Goal: Communication & Community: Answer question/provide support

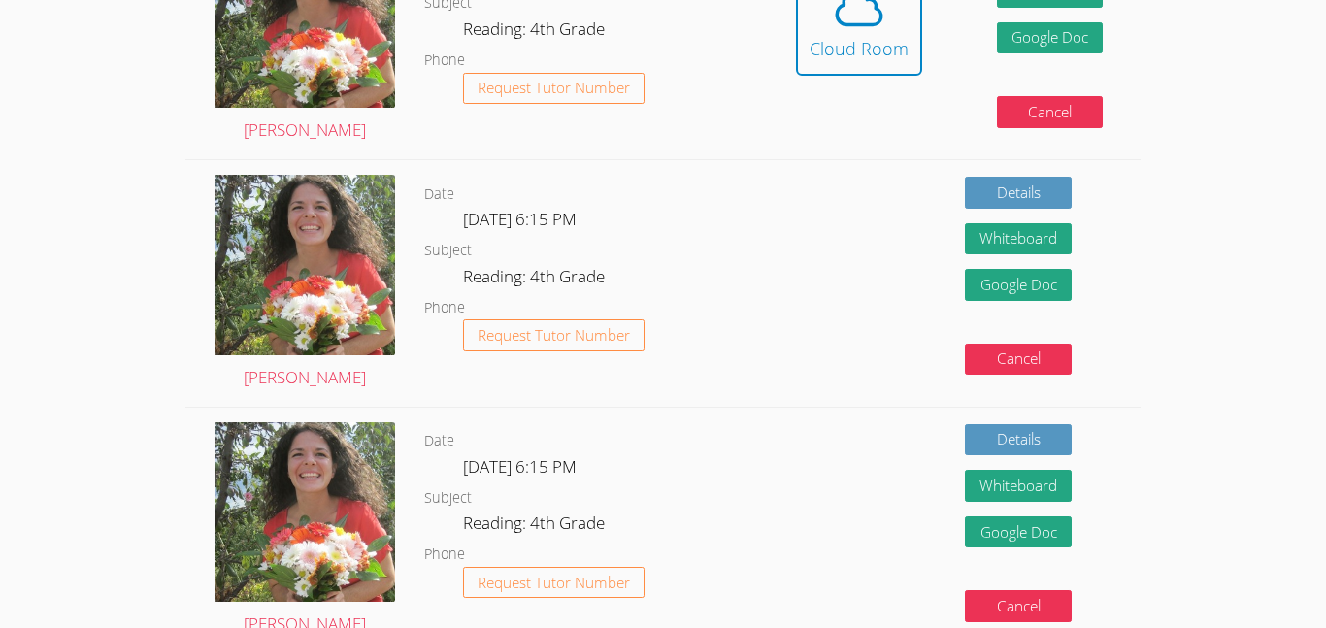
scroll to position [330, 0]
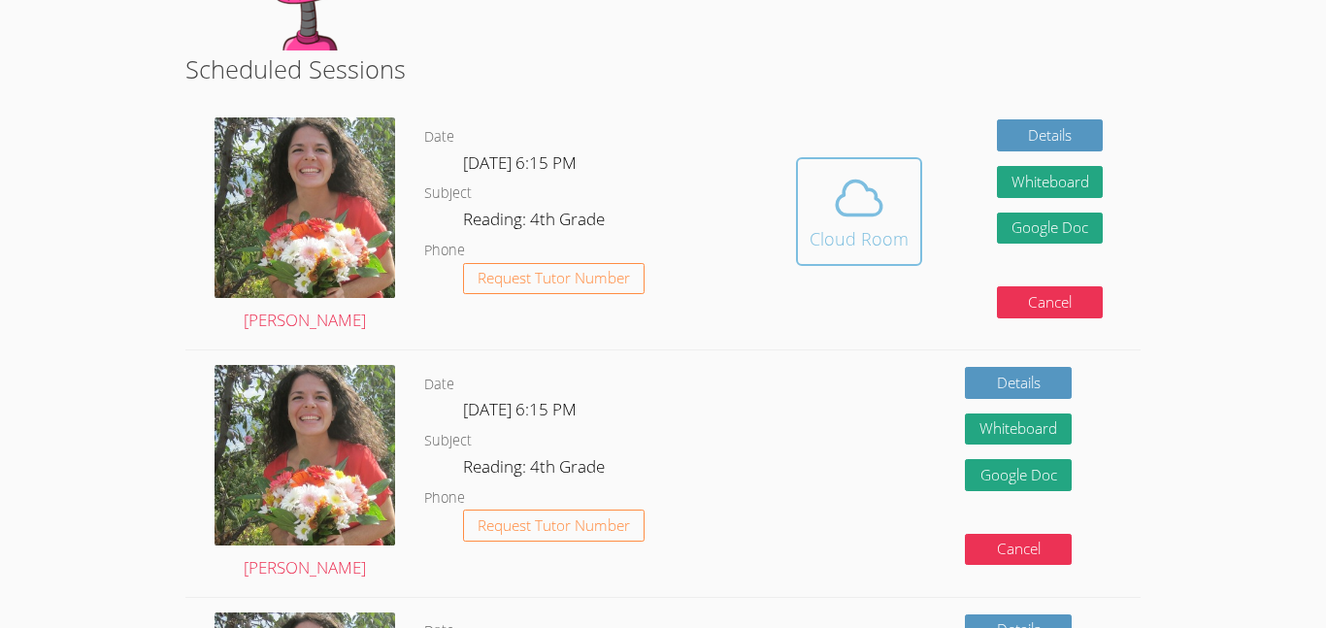
click at [879, 214] on icon at bounding box center [859, 198] width 54 height 54
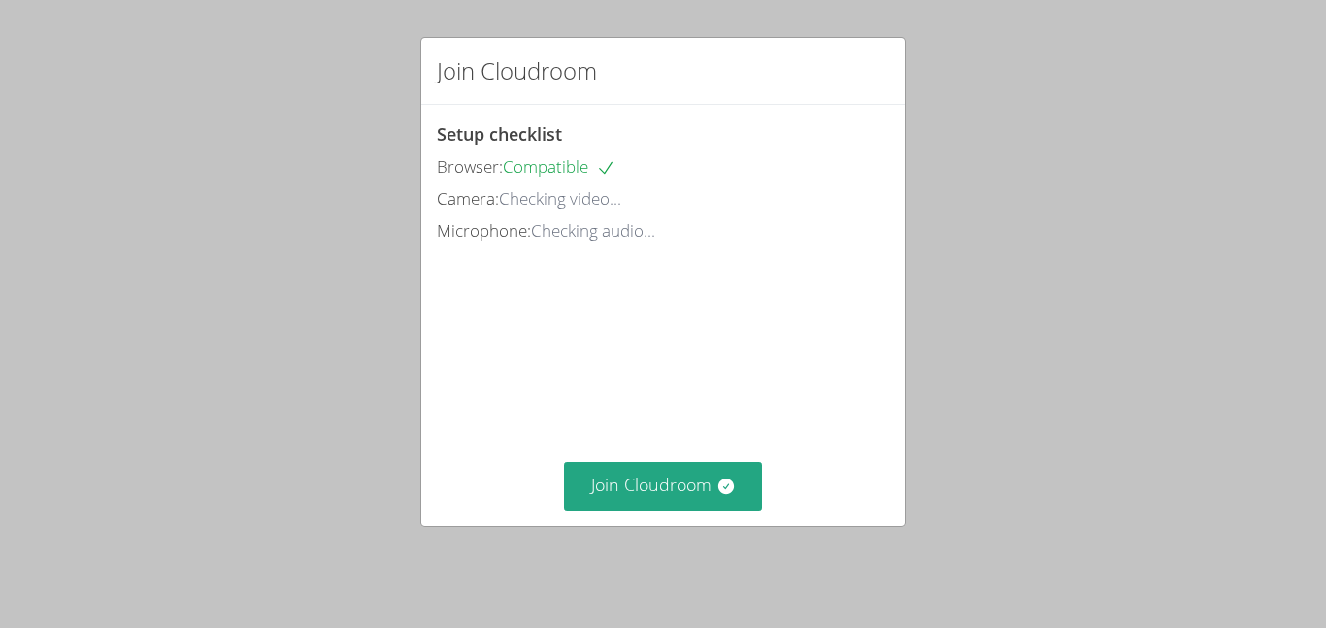
click at [879, 214] on div "Setup checklist Browser: Compatible Camera: Checking video... Microphone: Check…" at bounding box center [663, 182] width 452 height 125
click at [661, 501] on button "Join Cloudroom" at bounding box center [663, 486] width 199 height 48
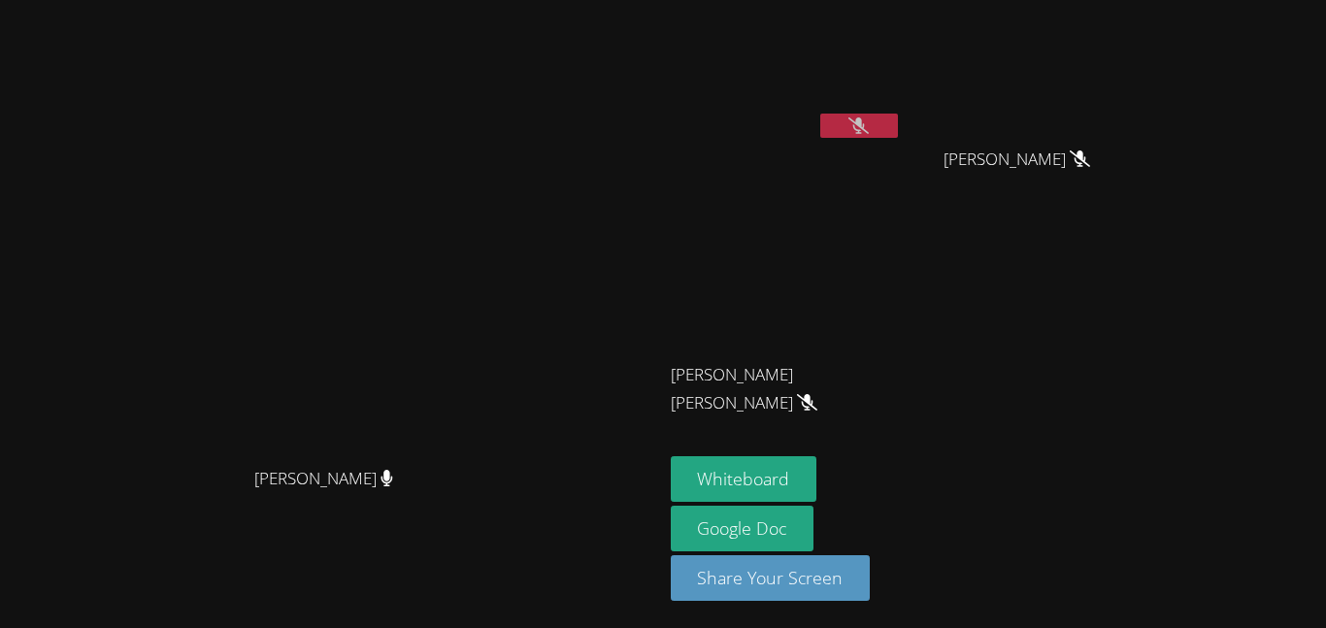
click at [869, 128] on icon at bounding box center [858, 125] width 20 height 17
click at [898, 121] on button at bounding box center [859, 126] width 78 height 24
click at [809, 394] on icon at bounding box center [803, 402] width 12 height 17
drag, startPoint x: 887, startPoint y: 373, endPoint x: 1276, endPoint y: 239, distance: 410.8
click at [1141, 239] on div "[PERSON_NAME] [PERSON_NAME] [PERSON_NAME] [PERSON_NAME] [PERSON_NAME] [PERSON_N…" at bounding box center [906, 219] width 470 height 423
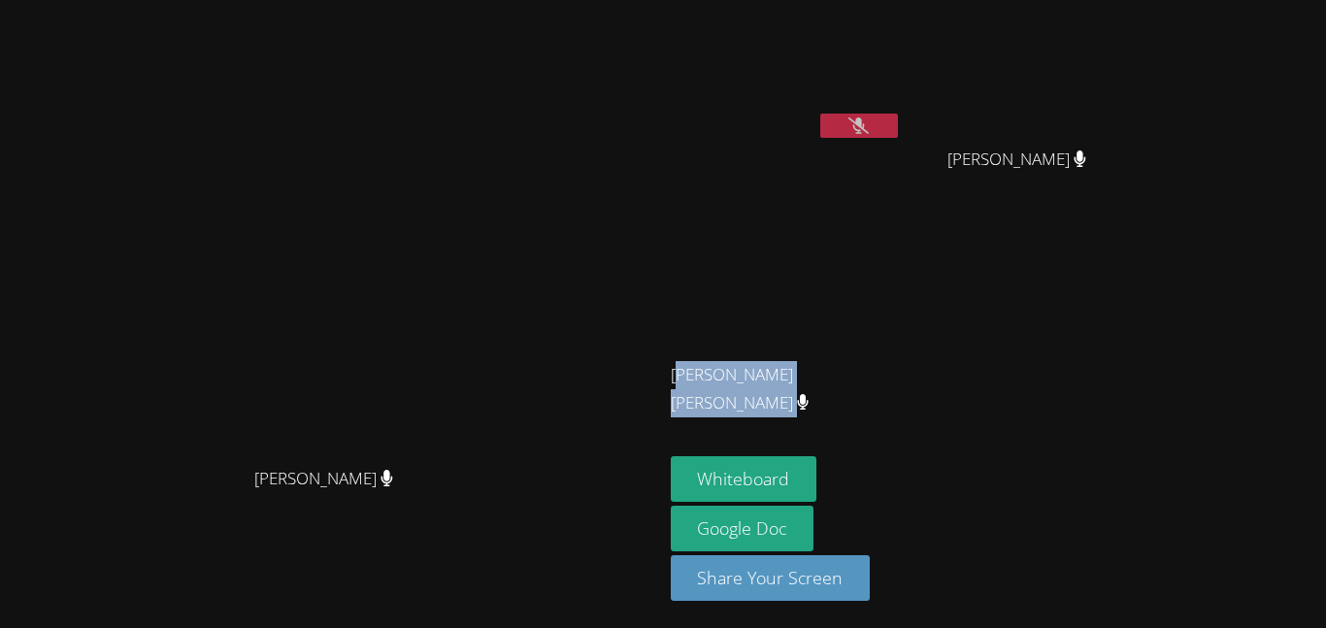
click at [1141, 239] on div "[PERSON_NAME] [PERSON_NAME] [PERSON_NAME] [PERSON_NAME] [PERSON_NAME] [PERSON_N…" at bounding box center [906, 219] width 470 height 423
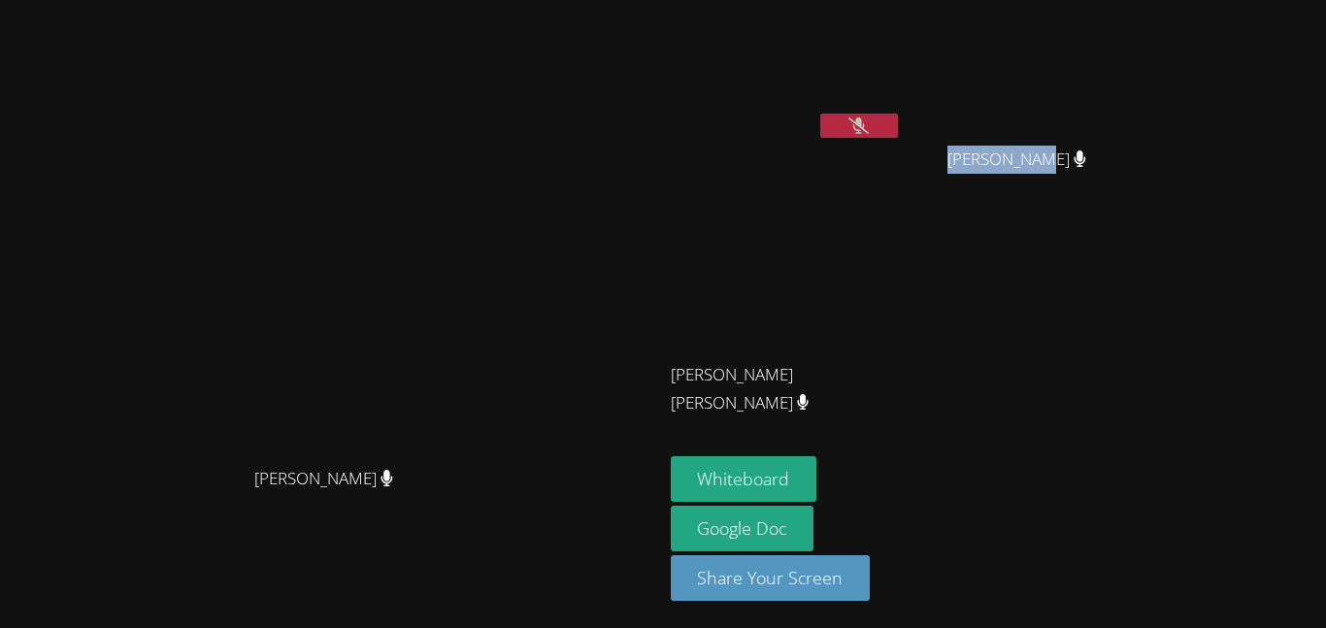
drag, startPoint x: 1234, startPoint y: 164, endPoint x: 1083, endPoint y: 117, distance: 157.5
click at [1083, 117] on div "[PERSON_NAME] [PERSON_NAME] [PERSON_NAME] [PERSON_NAME] [PERSON_NAME] [PERSON_N…" at bounding box center [906, 219] width 470 height 423
click at [898, 116] on button at bounding box center [859, 126] width 78 height 24
click at [869, 125] on icon at bounding box center [858, 125] width 20 height 17
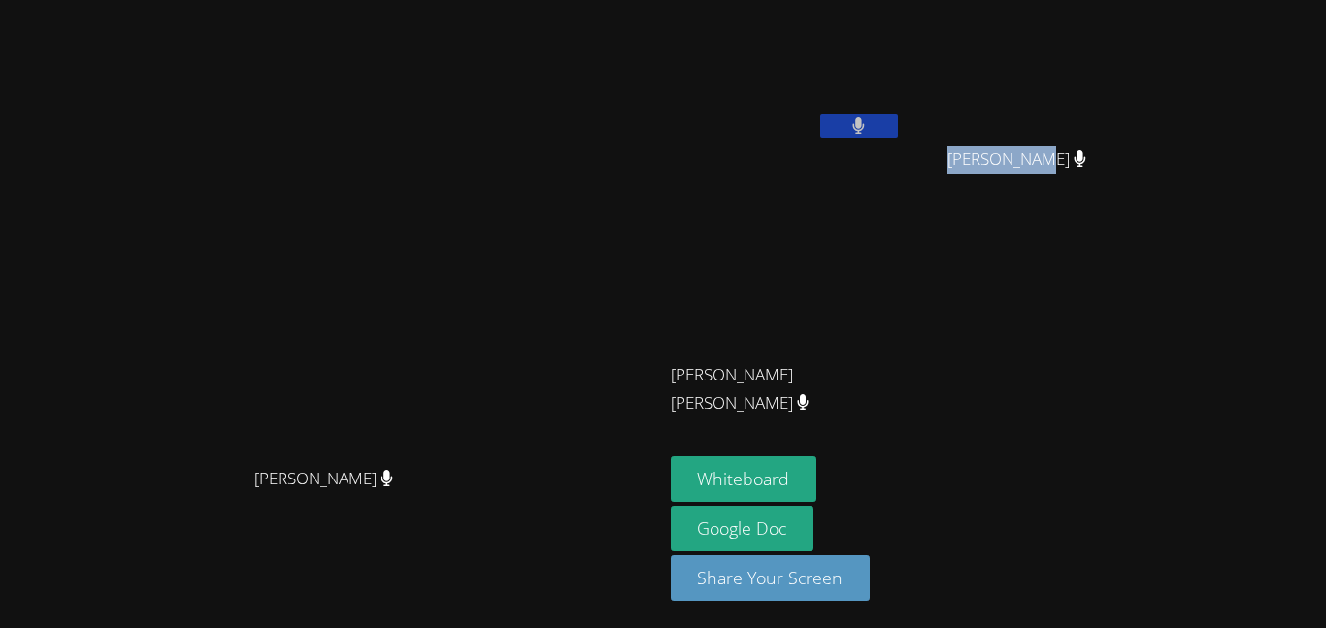
click at [898, 125] on button at bounding box center [859, 126] width 78 height 24
click at [869, 125] on icon at bounding box center [858, 125] width 20 height 17
click at [820, 114] on button at bounding box center [859, 126] width 78 height 24
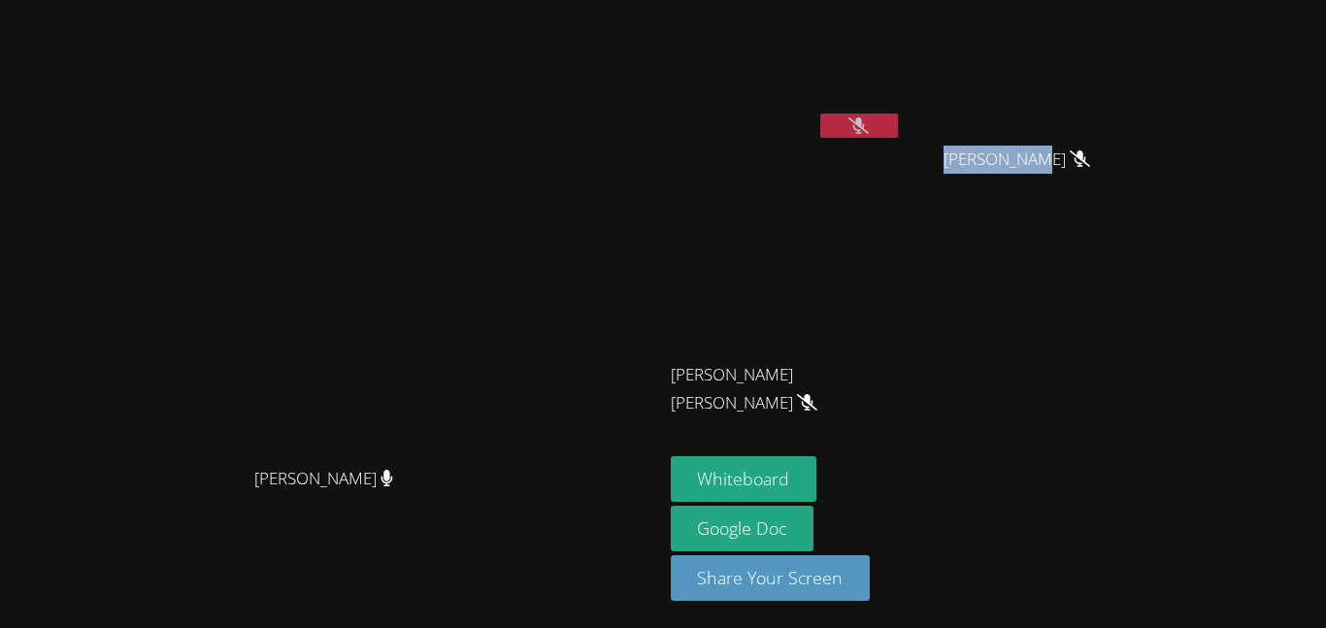
click at [898, 132] on button at bounding box center [859, 126] width 78 height 24
click at [1141, 363] on div "[PERSON_NAME] [PERSON_NAME] [PERSON_NAME] [PERSON_NAME] [PERSON_NAME] [PERSON_N…" at bounding box center [906, 219] width 470 height 423
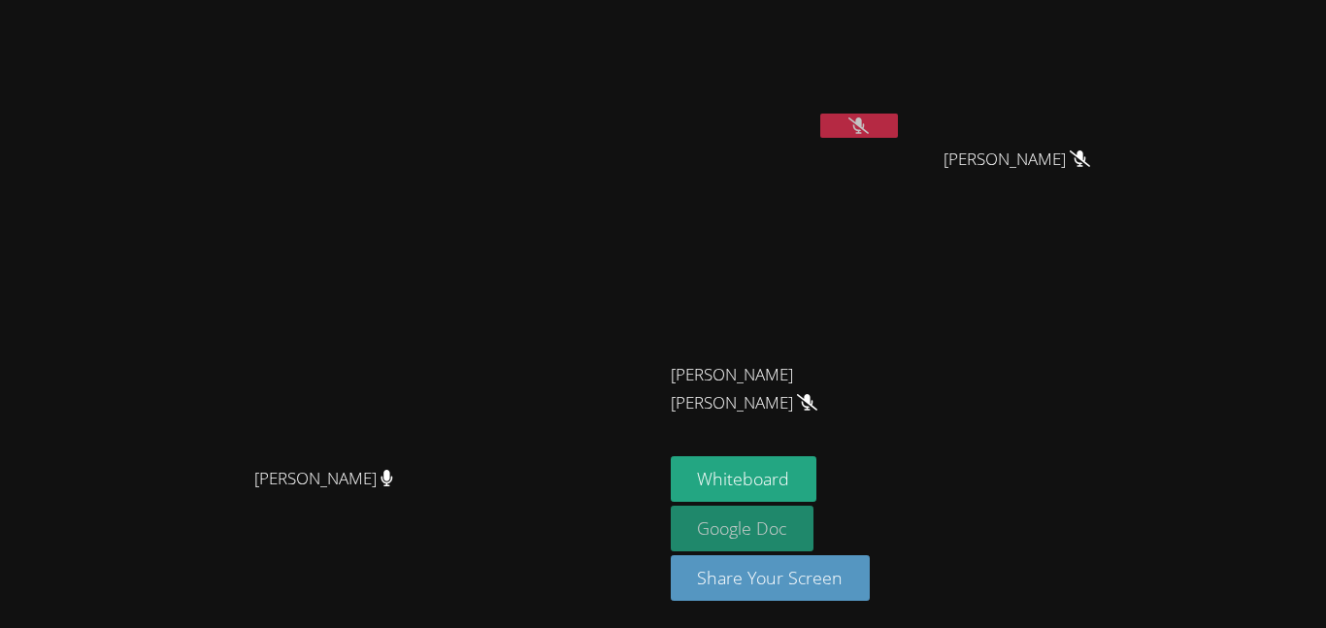
drag, startPoint x: 785, startPoint y: 571, endPoint x: 961, endPoint y: 509, distance: 186.4
click at [961, 509] on div "[PERSON_NAME] [PERSON_NAME] [PERSON_NAME]'a [PERSON_NAME] [PERSON_NAME] [PERSON…" at bounding box center [663, 314] width 1326 height 628
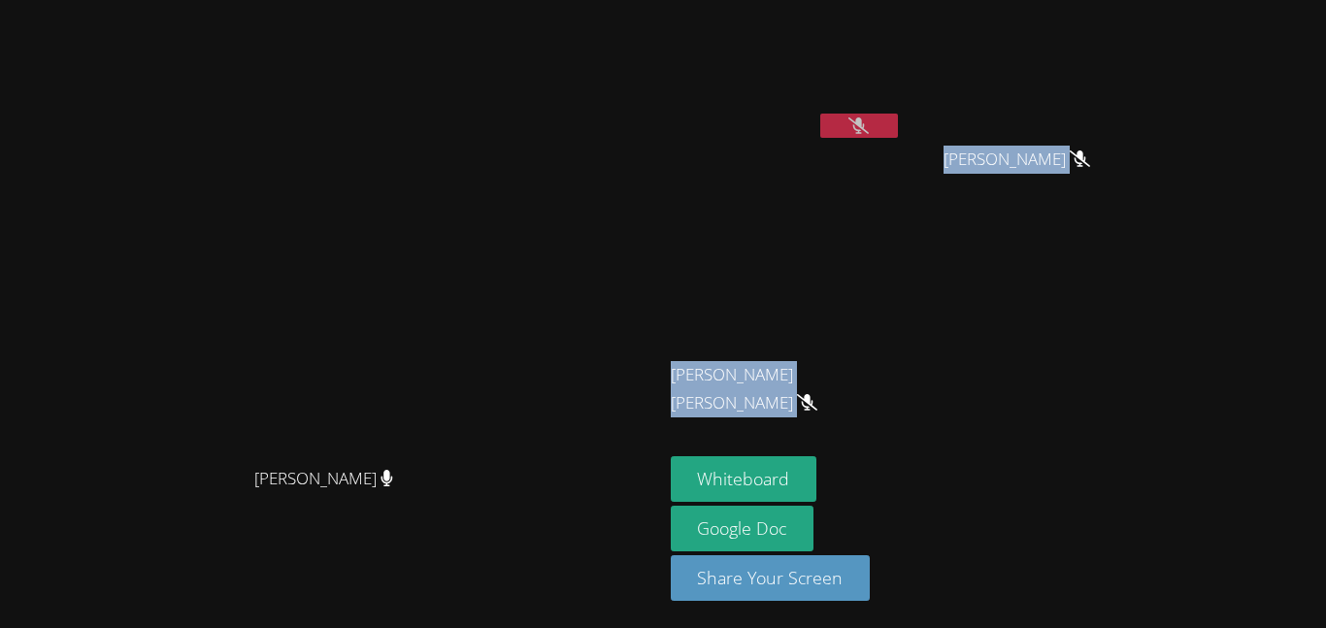
click at [1118, 468] on div "Whiteboard Google Doc Share Your Screen" at bounding box center [906, 536] width 470 height 160
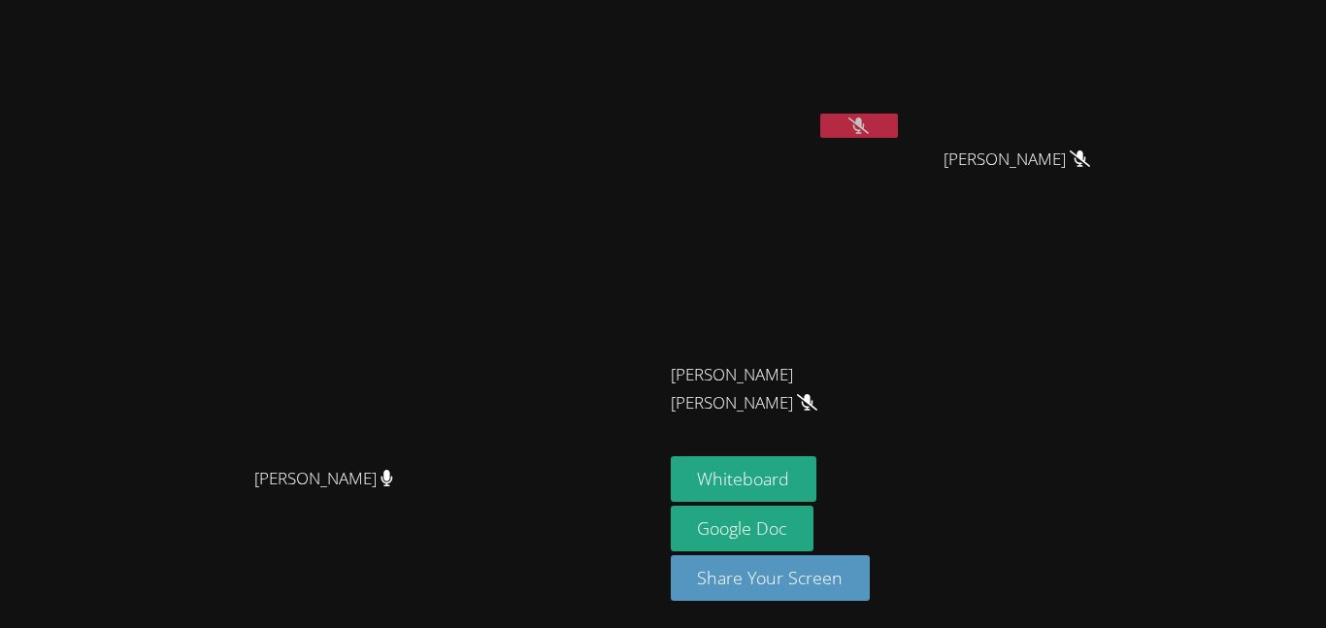
click at [898, 115] on button at bounding box center [859, 126] width 78 height 24
click at [898, 116] on button at bounding box center [859, 126] width 78 height 24
click at [869, 125] on icon at bounding box center [858, 125] width 20 height 17
click at [865, 125] on icon at bounding box center [859, 125] width 12 height 17
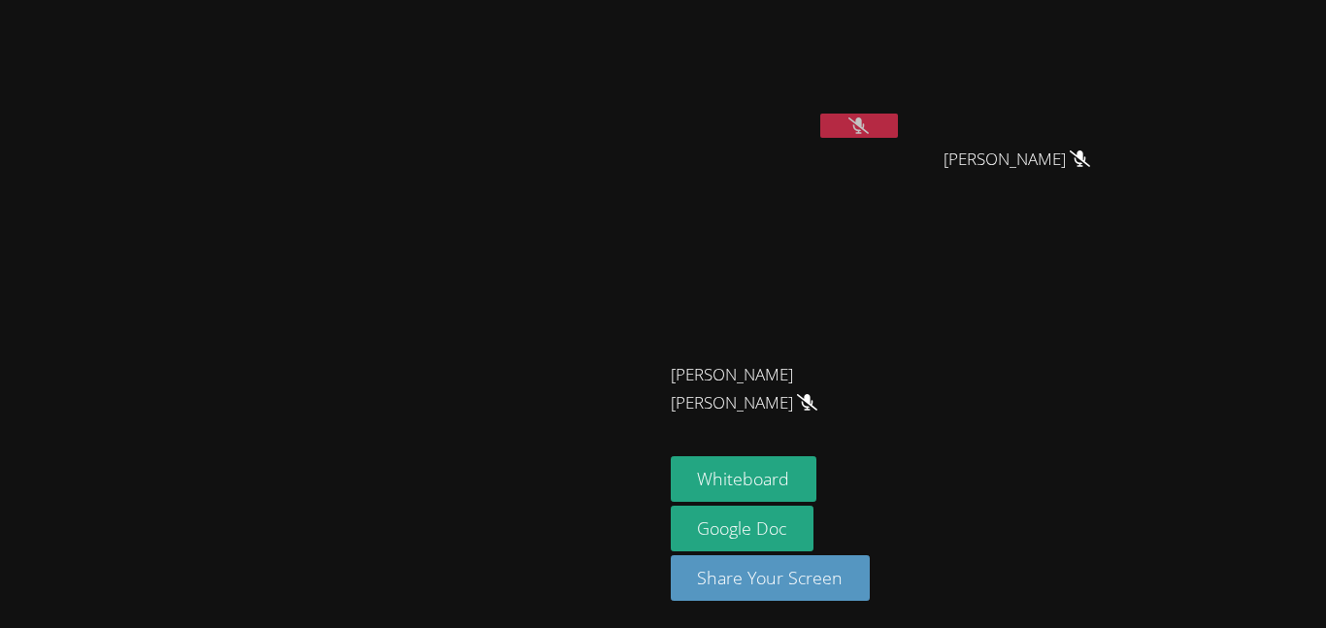
drag, startPoint x: 888, startPoint y: 475, endPoint x: 1114, endPoint y: 518, distance: 230.4
click at [1114, 518] on div "Whiteboard Google Doc Share Your Screen" at bounding box center [906, 536] width 470 height 160
click at [871, 585] on button "Share Your Screen" at bounding box center [771, 578] width 200 height 46
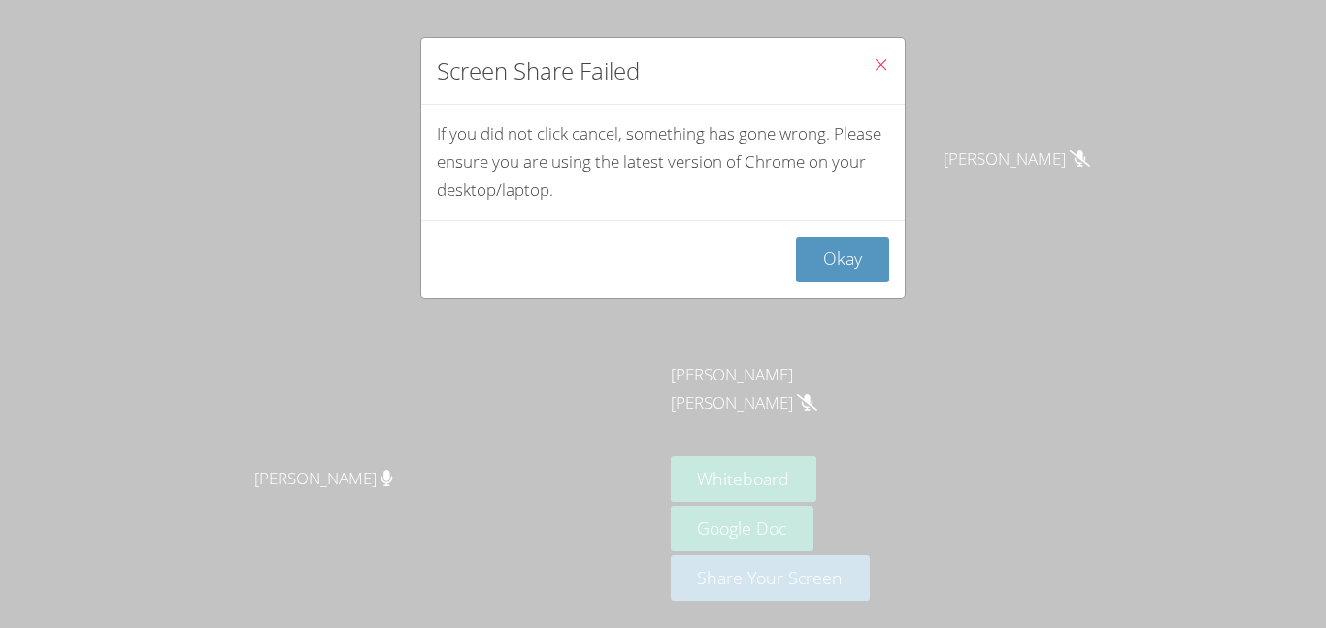
click at [879, 61] on icon "Close" at bounding box center [881, 64] width 17 height 17
click at [884, 62] on icon "Close" at bounding box center [881, 64] width 17 height 17
click at [879, 65] on icon "Close" at bounding box center [881, 64] width 17 height 17
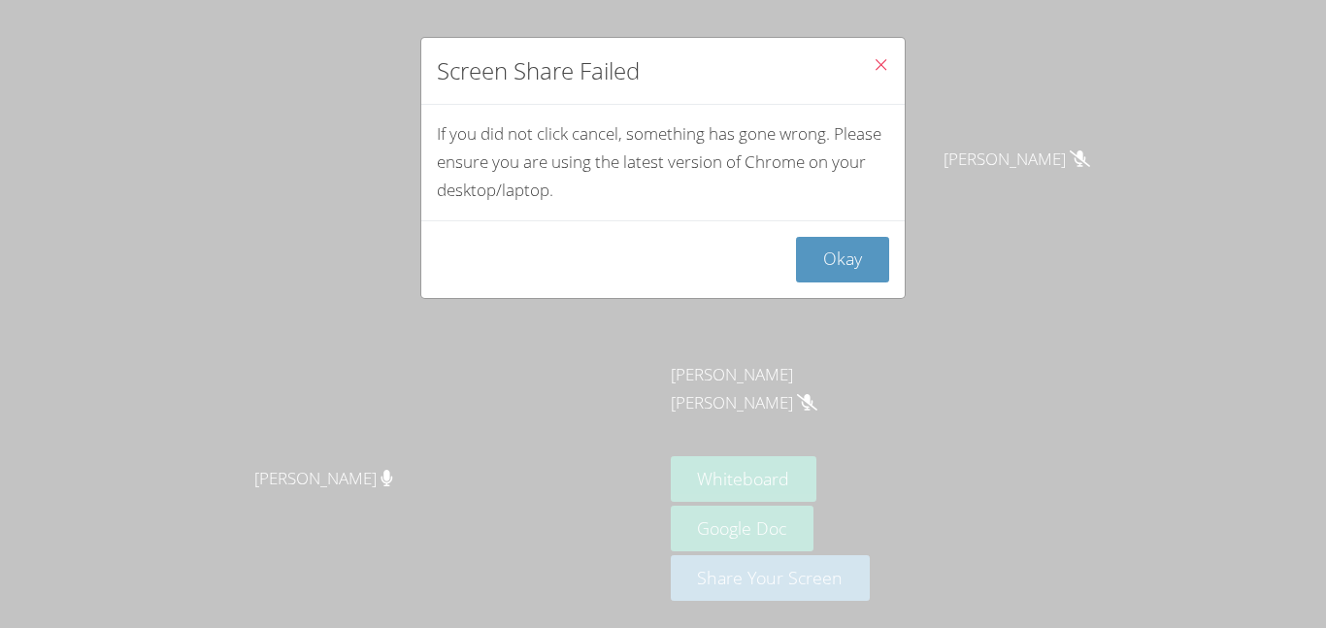
click at [837, 232] on div "Okay" at bounding box center [662, 259] width 483 height 78
click at [849, 255] on button "Okay" at bounding box center [842, 260] width 93 height 46
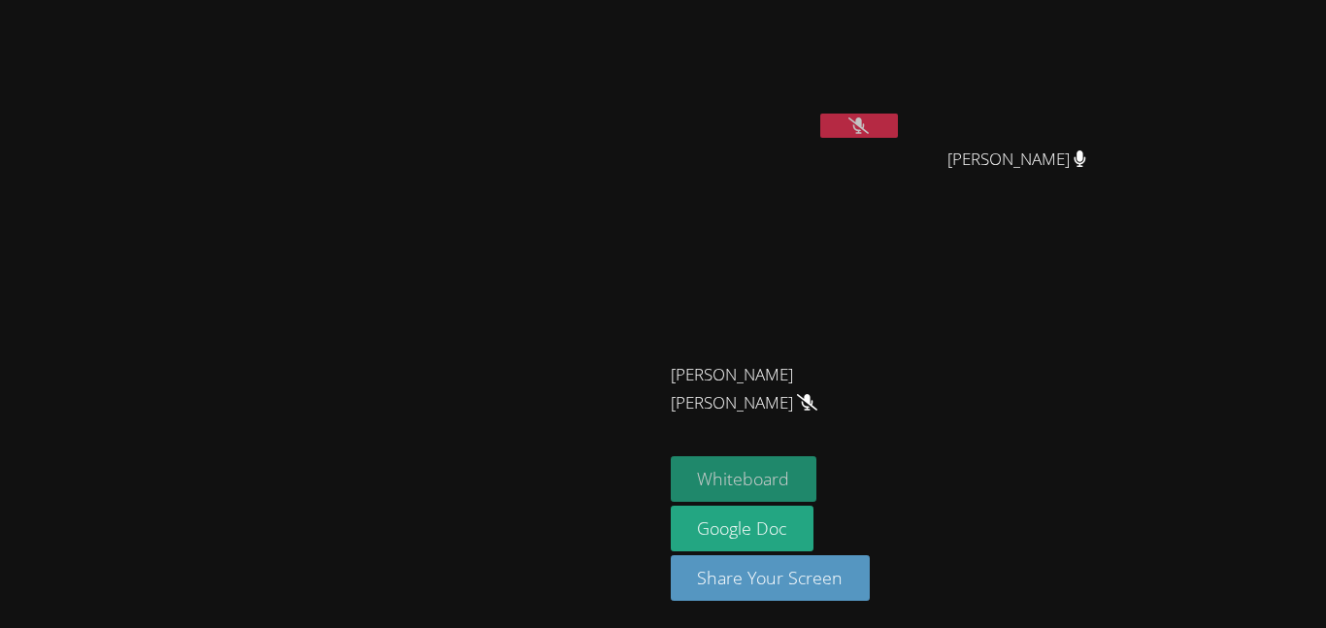
click at [817, 466] on button "Whiteboard" at bounding box center [744, 479] width 147 height 46
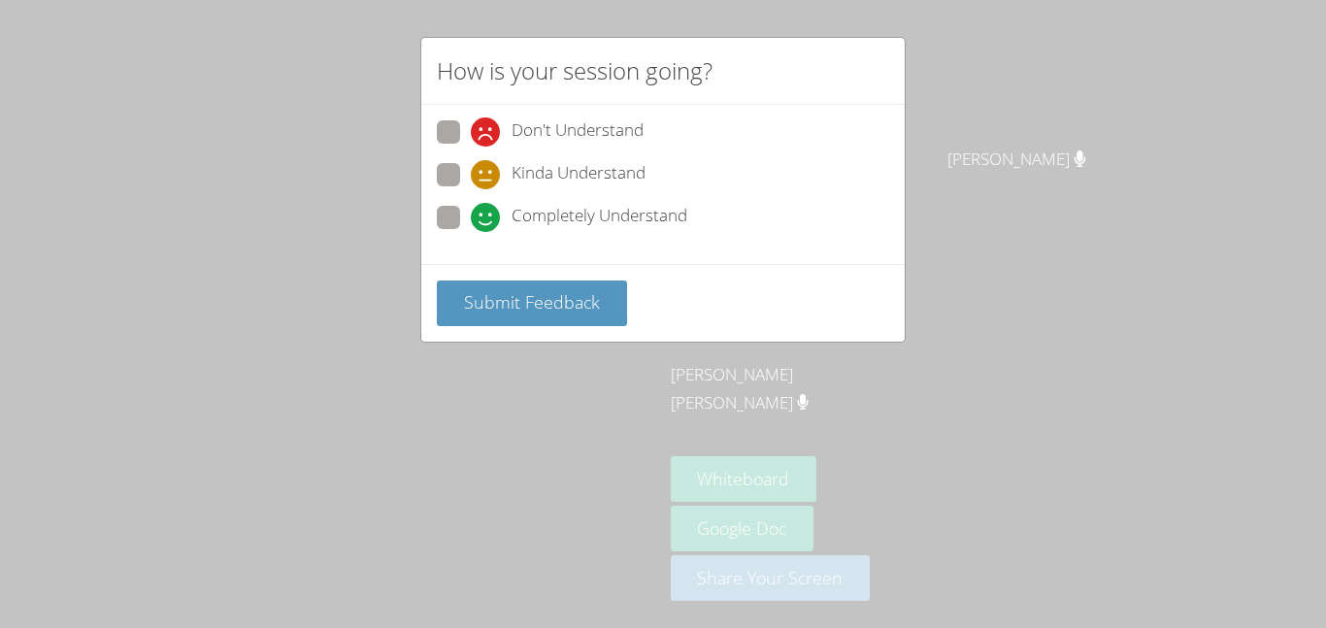
click at [471, 232] on span at bounding box center [471, 232] width 0 height 0
click at [471, 222] on input "Completely Understand" at bounding box center [479, 214] width 17 height 17
radio input "true"
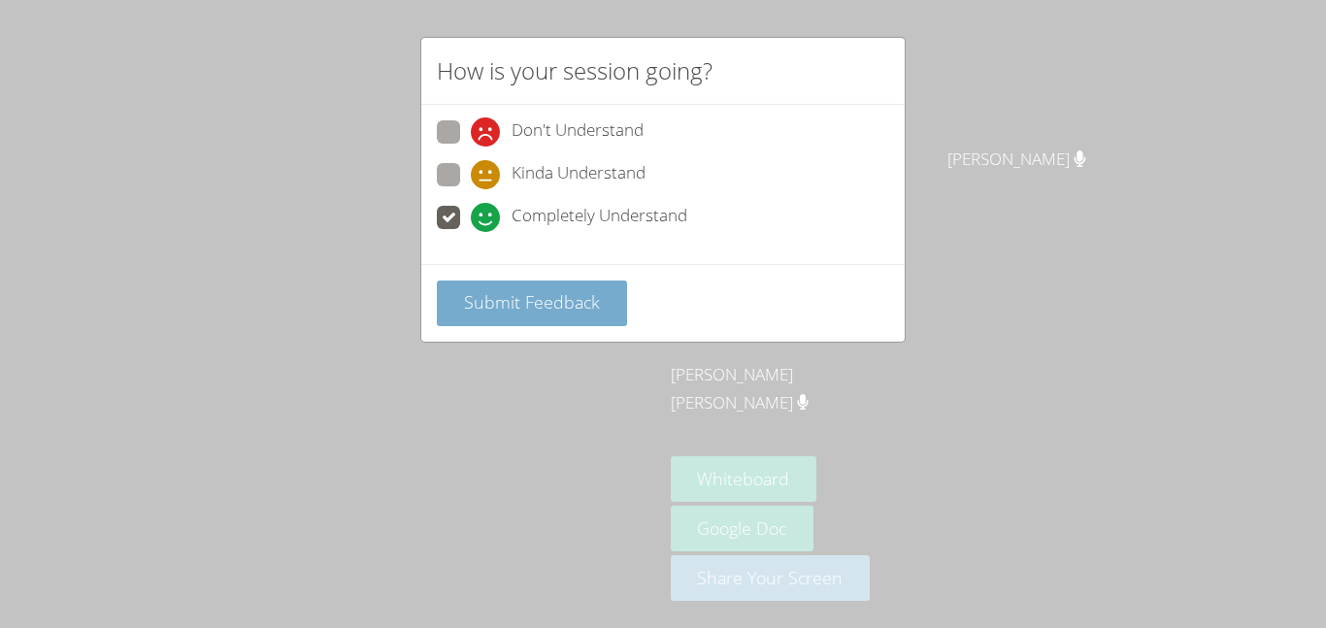
click at [510, 286] on button "Submit Feedback" at bounding box center [532, 304] width 190 height 46
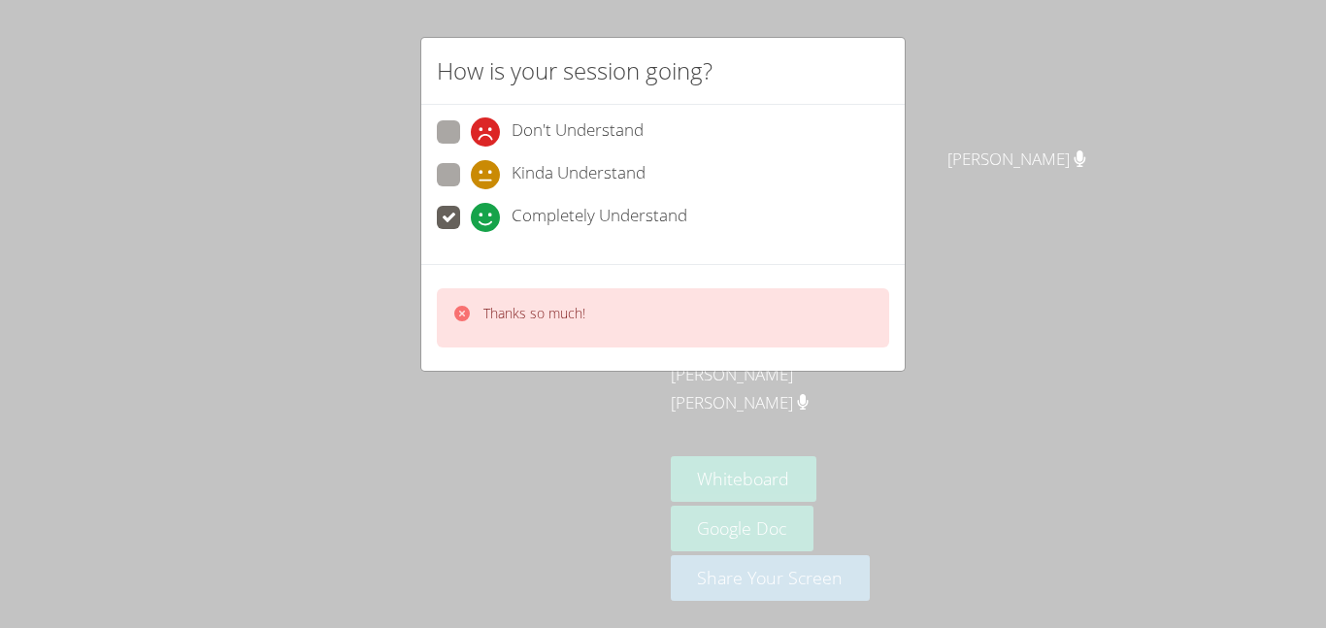
click at [628, 321] on div "Thanks so much!" at bounding box center [663, 317] width 452 height 59
click at [459, 312] on icon at bounding box center [462, 314] width 16 height 16
click at [463, 313] on icon at bounding box center [461, 313] width 19 height 19
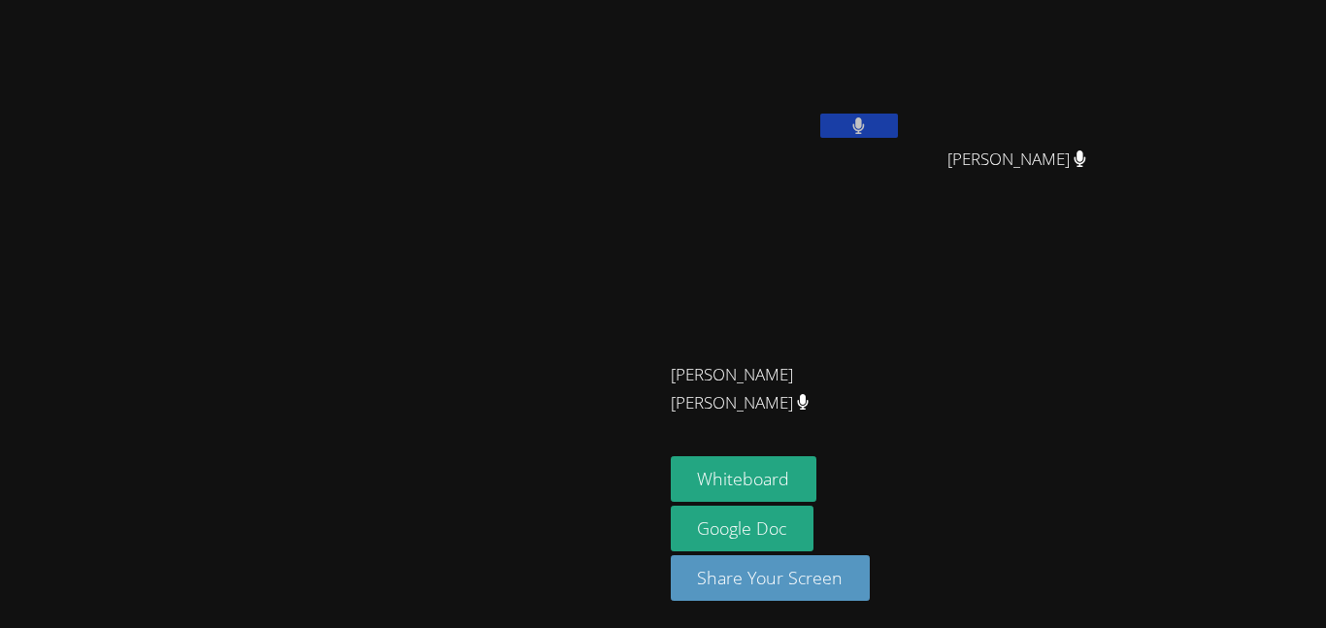
click at [463, 313] on video at bounding box center [330, 275] width 291 height 364
click at [817, 479] on button "Whiteboard" at bounding box center [744, 479] width 147 height 46
click at [869, 122] on icon at bounding box center [858, 125] width 20 height 17
click at [898, 122] on button at bounding box center [859, 126] width 78 height 24
click at [869, 122] on icon at bounding box center [858, 125] width 20 height 17
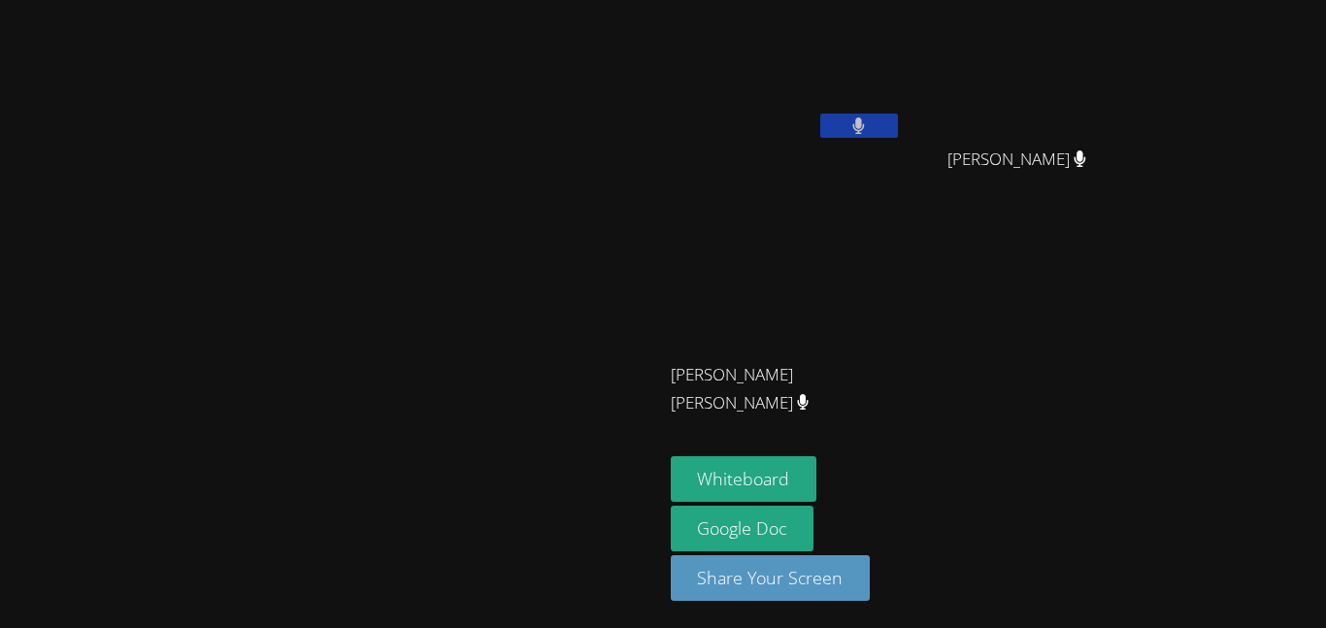
click at [898, 122] on button at bounding box center [859, 126] width 78 height 24
click at [869, 122] on icon at bounding box center [858, 125] width 20 height 17
click at [898, 116] on button at bounding box center [859, 126] width 78 height 24
